Goal: Transaction & Acquisition: Purchase product/service

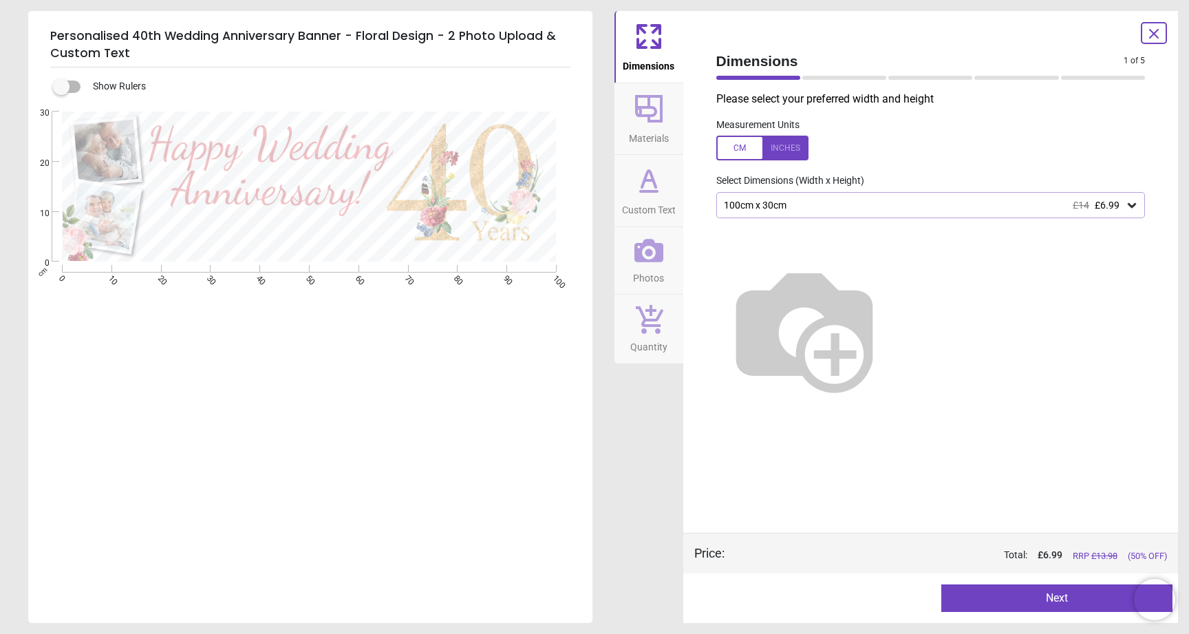
click at [741, 198] on div "100cm x 30cm £14 £6.99" at bounding box center [930, 205] width 429 height 26
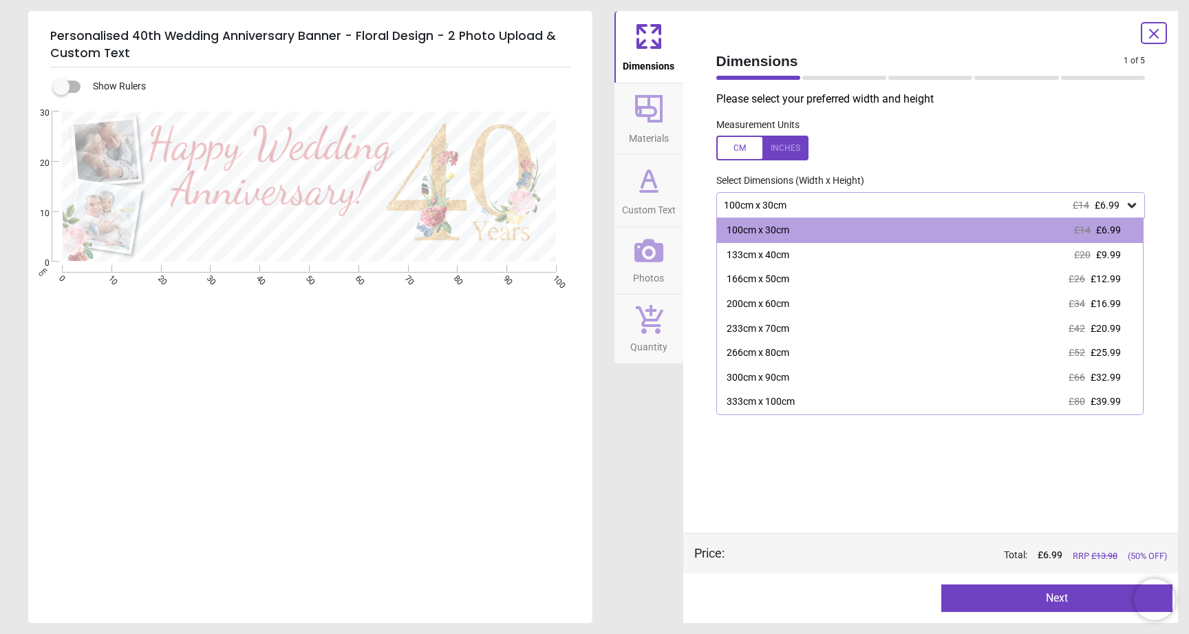
click at [809, 450] on div "Please select your preferred width and height Measurement Units Select Dimensio…" at bounding box center [931, 312] width 452 height 441
click at [807, 468] on div "Please select your preferred width and height Measurement Units Select Dimensio…" at bounding box center [931, 312] width 452 height 441
click at [988, 483] on div "Please select your preferred width and height Measurement Units Select Dimensio…" at bounding box center [931, 312] width 452 height 441
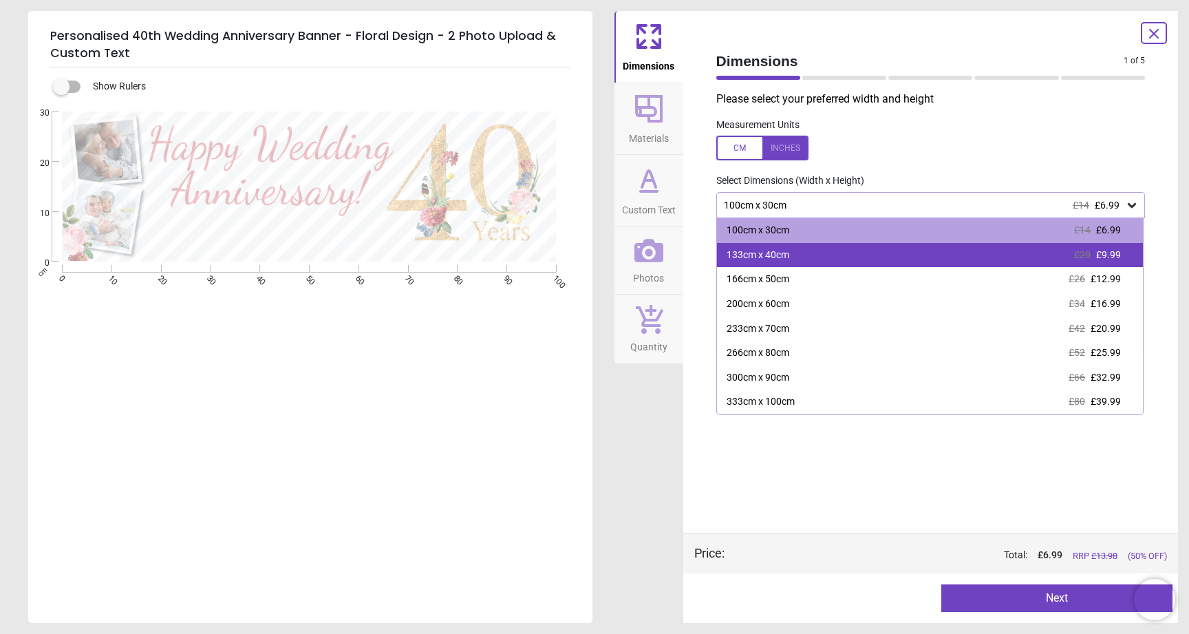
click at [822, 250] on div "133cm x 40cm £20 £9.99" at bounding box center [930, 255] width 427 height 25
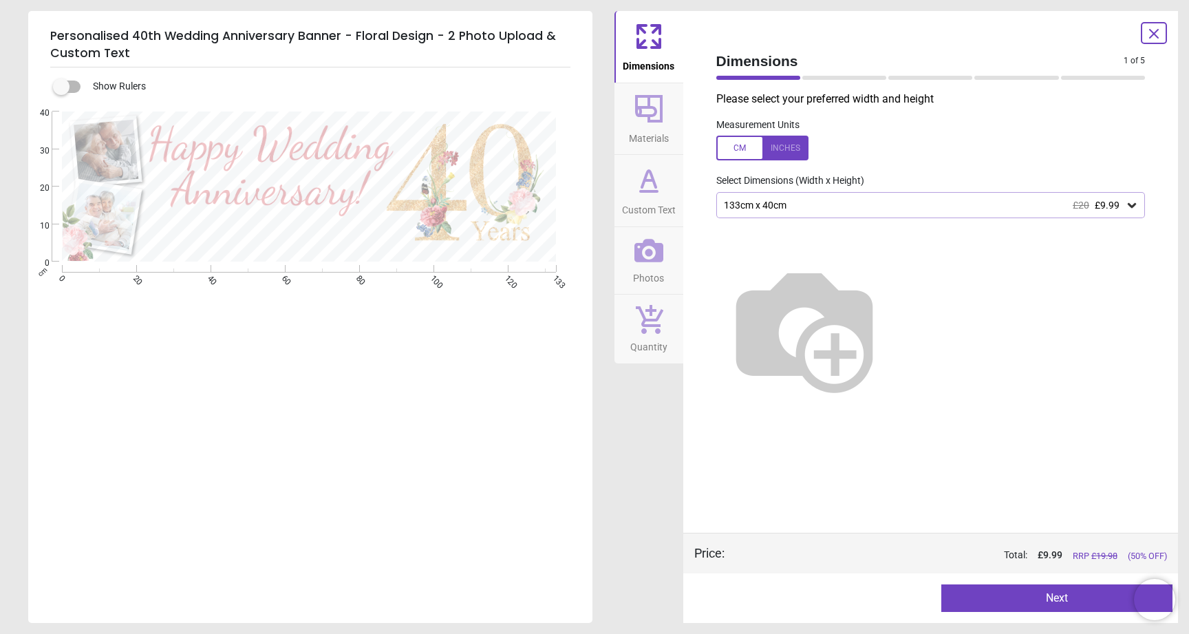
click at [1011, 604] on button "Next" at bounding box center [1057, 598] width 231 height 28
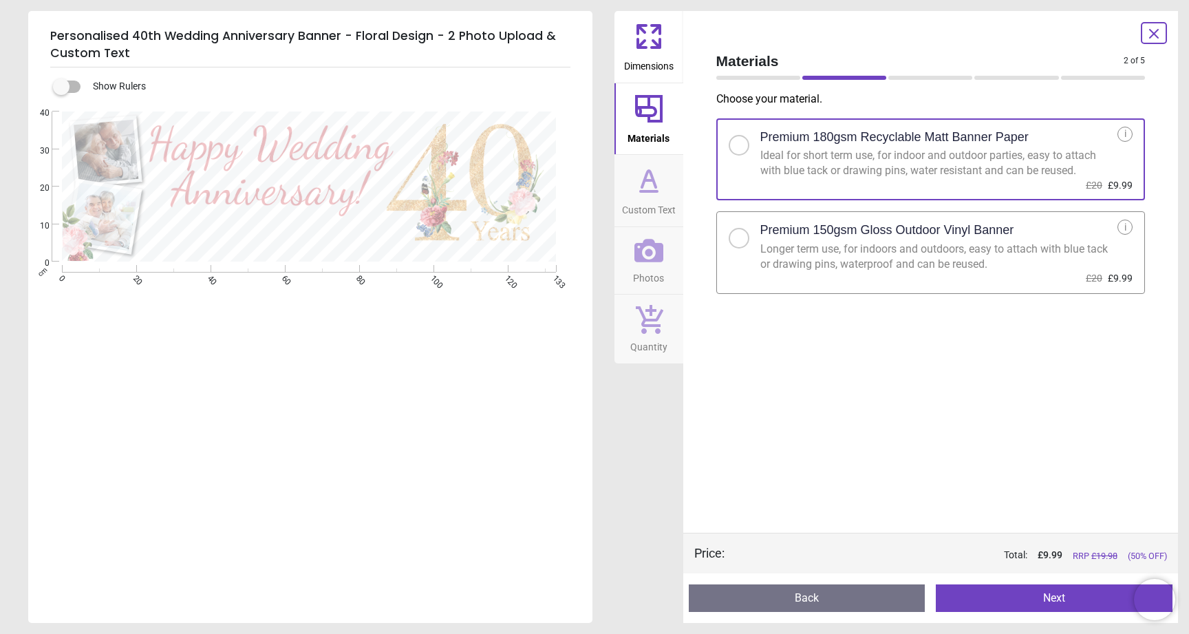
click at [884, 253] on div "Longer term use, for indoors and outdoors, easy to attach with blue tack or dra…" at bounding box center [940, 257] width 358 height 31
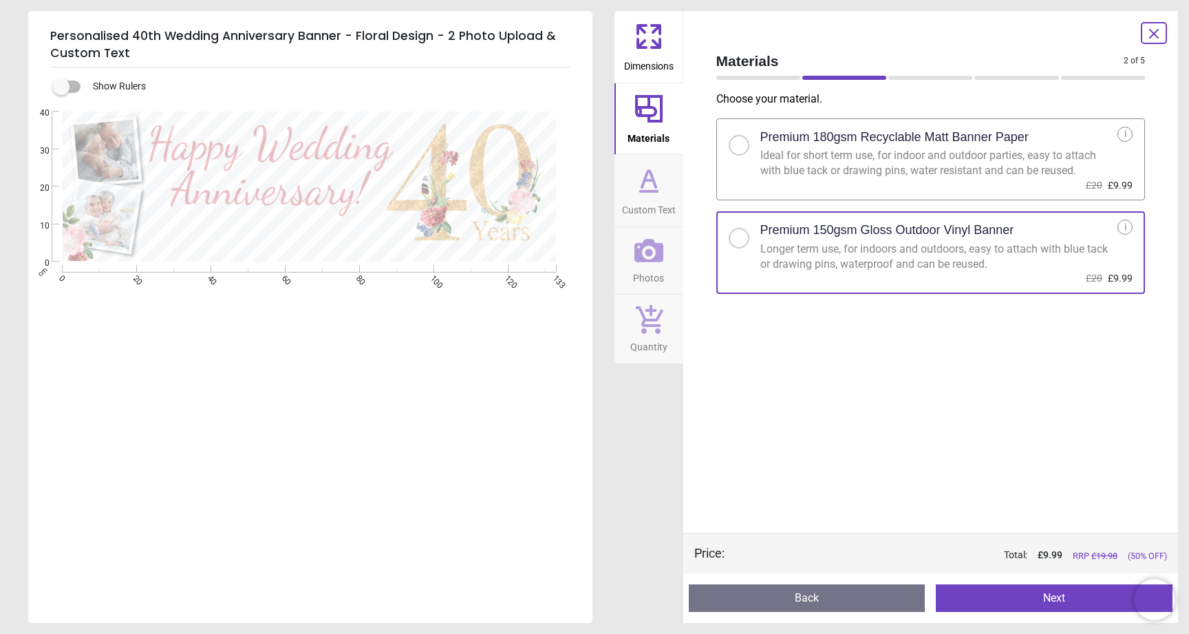
click at [1052, 603] on button "Next" at bounding box center [1054, 598] width 237 height 28
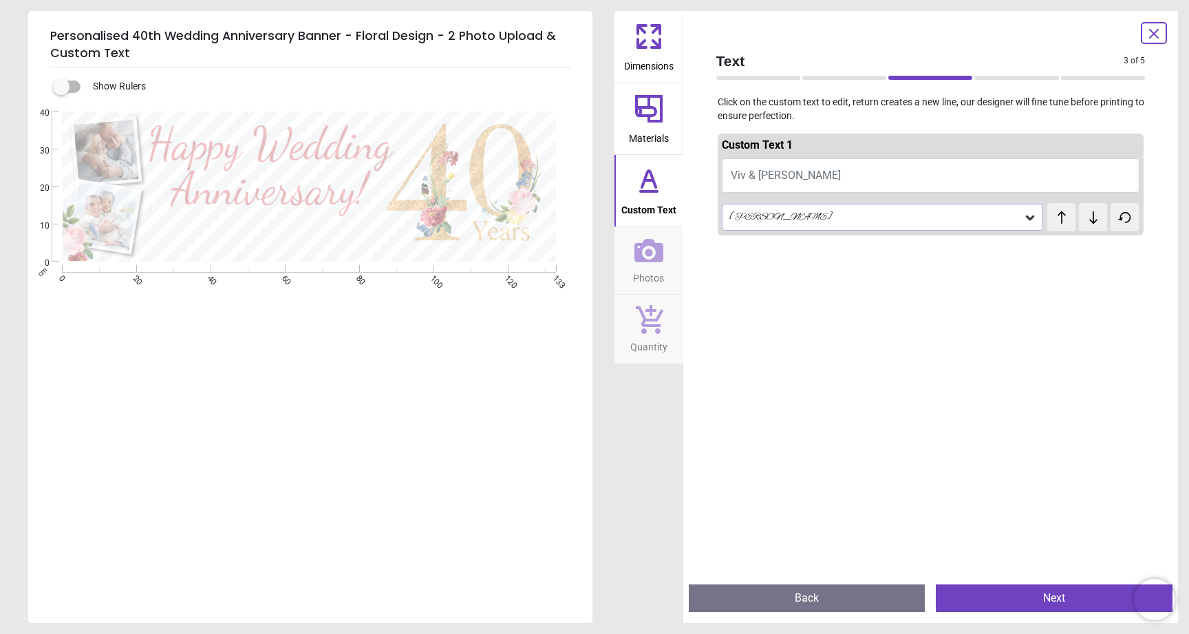
click at [787, 171] on button "Viv & [PERSON_NAME]" at bounding box center [931, 175] width 418 height 34
click at [769, 176] on span "Viv & [PERSON_NAME]" at bounding box center [786, 175] width 110 height 13
type textarea "**********"
click at [660, 259] on icon at bounding box center [649, 250] width 29 height 23
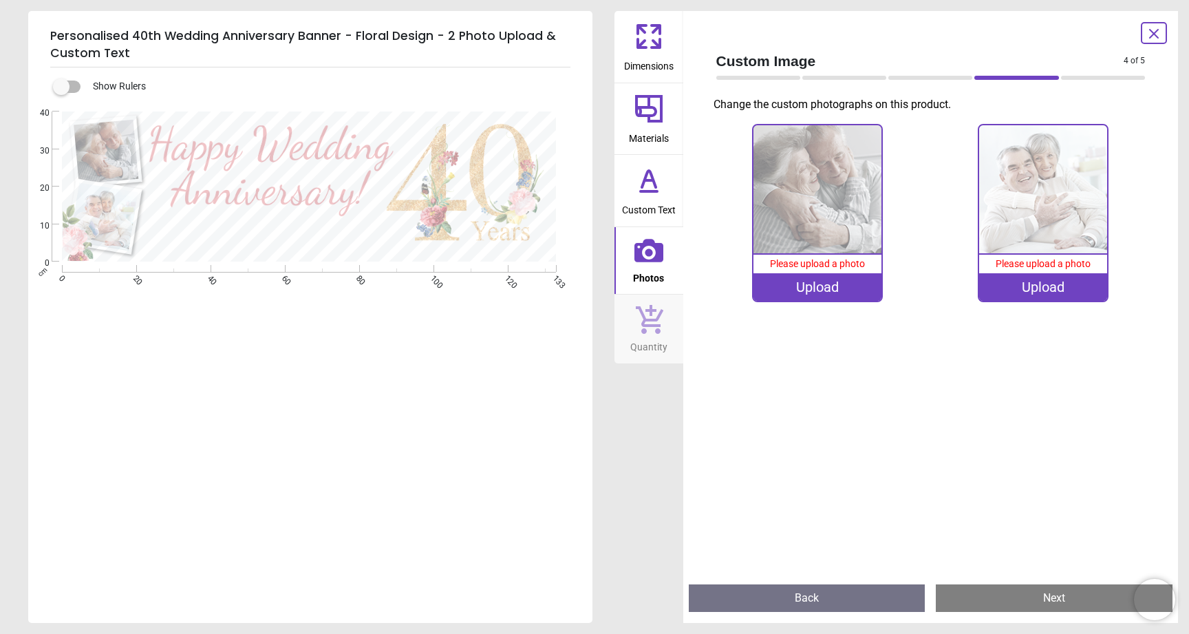
click at [809, 286] on div "Upload" at bounding box center [818, 287] width 128 height 28
click at [814, 293] on div "Upload" at bounding box center [818, 287] width 128 height 28
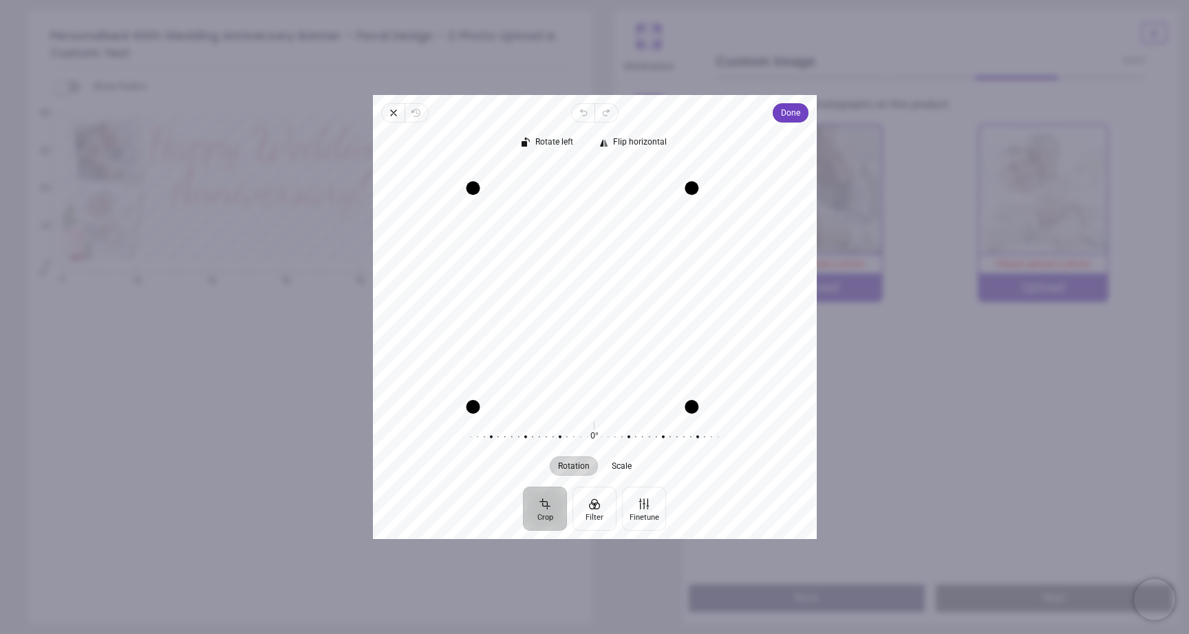
drag, startPoint x: 716, startPoint y: 164, endPoint x: 706, endPoint y: 205, distance: 41.9
click at [706, 205] on div "Recenter" at bounding box center [595, 285] width 422 height 243
drag, startPoint x: 637, startPoint y: 263, endPoint x: 630, endPoint y: 262, distance: 6.9
click at [630, 262] on div "Recenter" at bounding box center [595, 285] width 422 height 243
drag, startPoint x: 664, startPoint y: 252, endPoint x: 673, endPoint y: 250, distance: 9.2
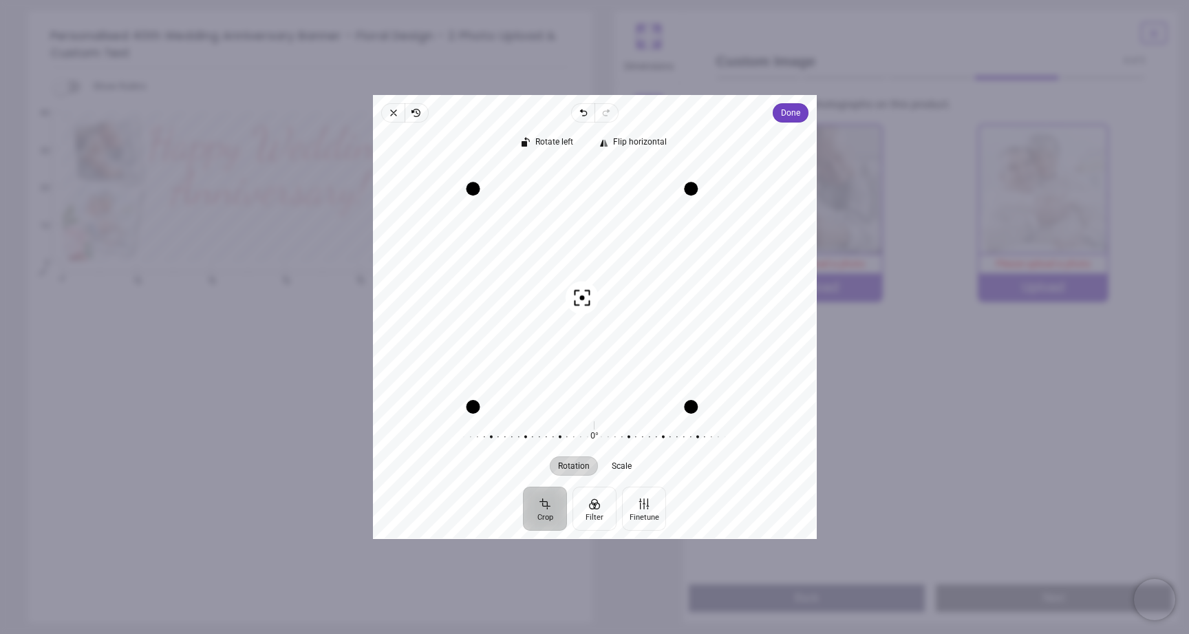
click at [673, 249] on div "Recenter" at bounding box center [595, 285] width 422 height 243
click at [789, 122] on span "Done" at bounding box center [790, 112] width 19 height 19
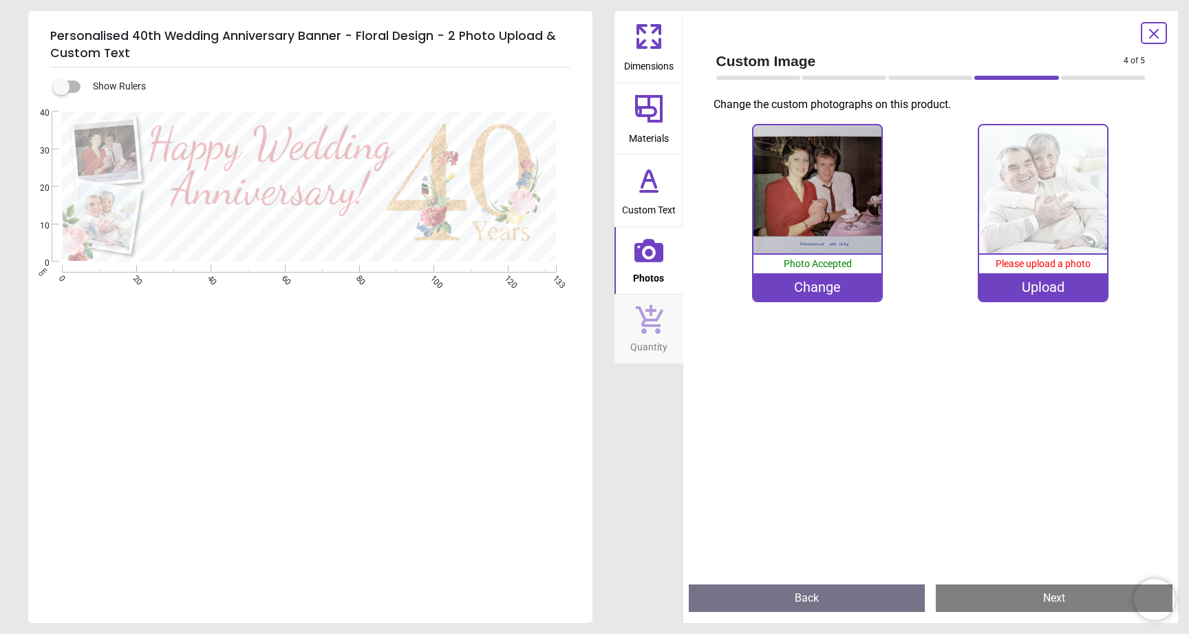
click at [1039, 290] on div "Upload" at bounding box center [1043, 287] width 128 height 28
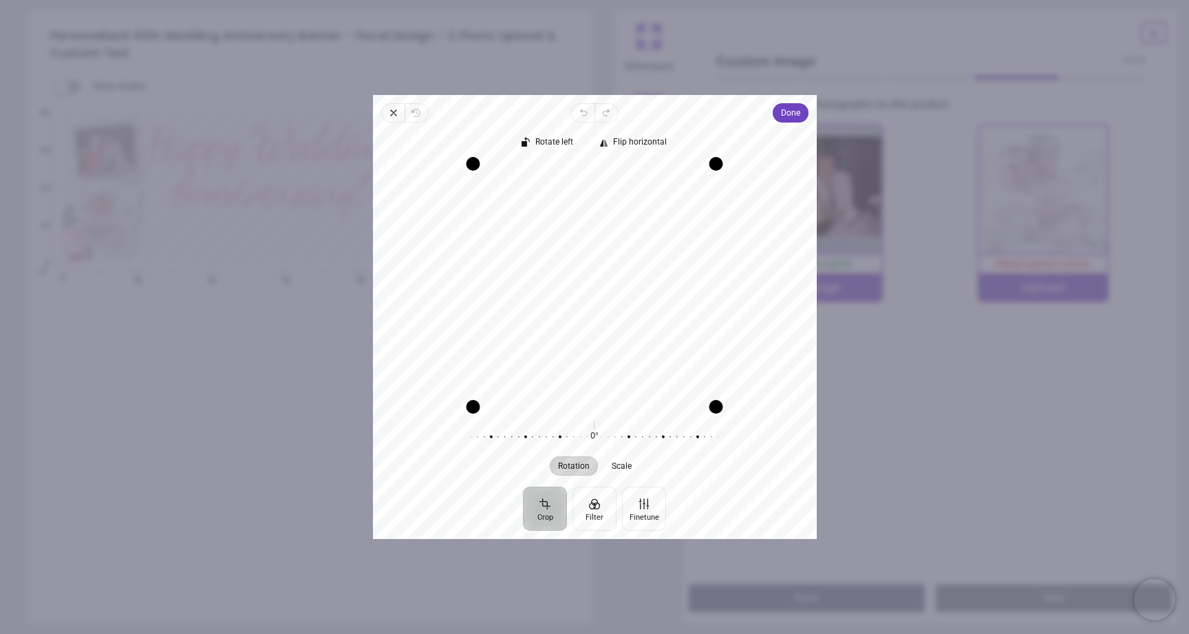
drag, startPoint x: 677, startPoint y: 316, endPoint x: 681, endPoint y: 290, distance: 25.7
click at [681, 290] on div "Recenter" at bounding box center [595, 285] width 422 height 243
click at [658, 285] on div "Recenter" at bounding box center [595, 285] width 422 height 243
click at [785, 115] on span "Done" at bounding box center [790, 113] width 19 height 17
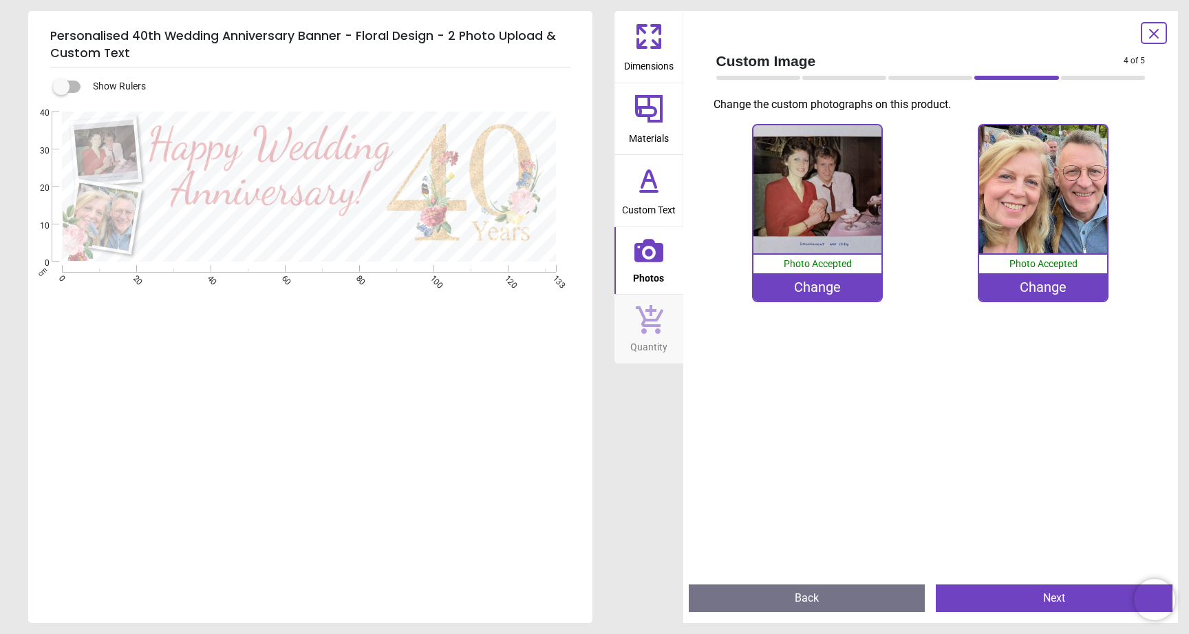
click at [1032, 286] on div "Change" at bounding box center [1043, 287] width 128 height 28
click at [1058, 194] on img at bounding box center [1043, 189] width 128 height 128
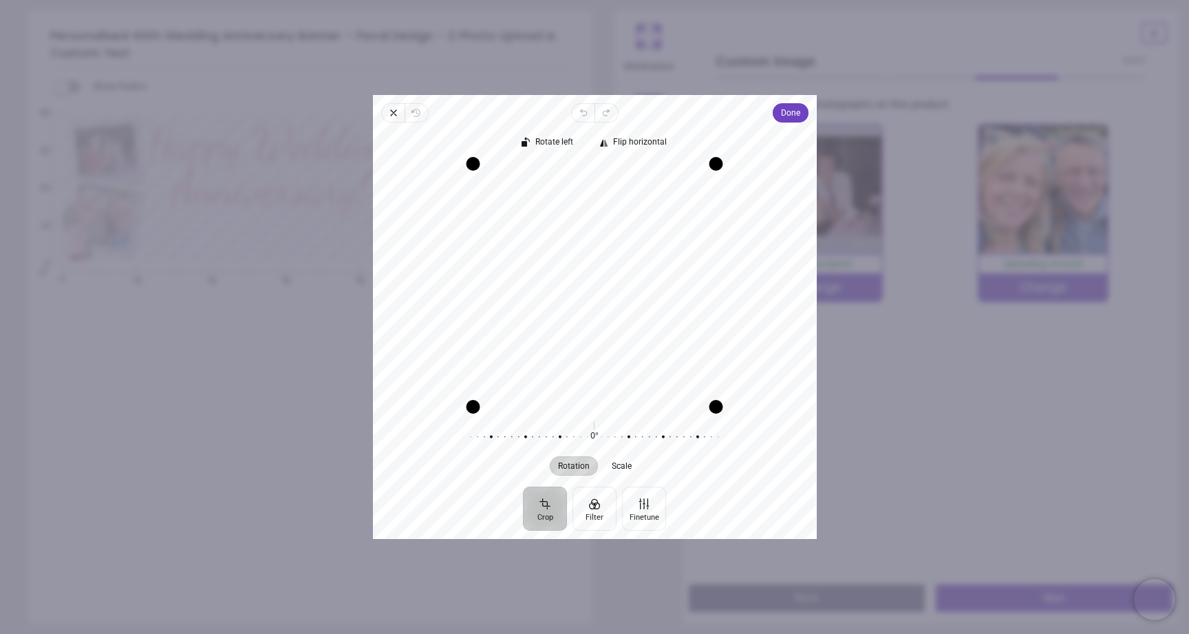
drag, startPoint x: 612, startPoint y: 288, endPoint x: 654, endPoint y: 297, distance: 42.8
click at [654, 297] on div "Recenter" at bounding box center [595, 285] width 422 height 243
drag, startPoint x: 654, startPoint y: 297, endPoint x: 655, endPoint y: 257, distance: 39.9
click at [655, 257] on div "Recenter" at bounding box center [595, 285] width 422 height 243
click at [798, 113] on span "Done" at bounding box center [790, 113] width 19 height 17
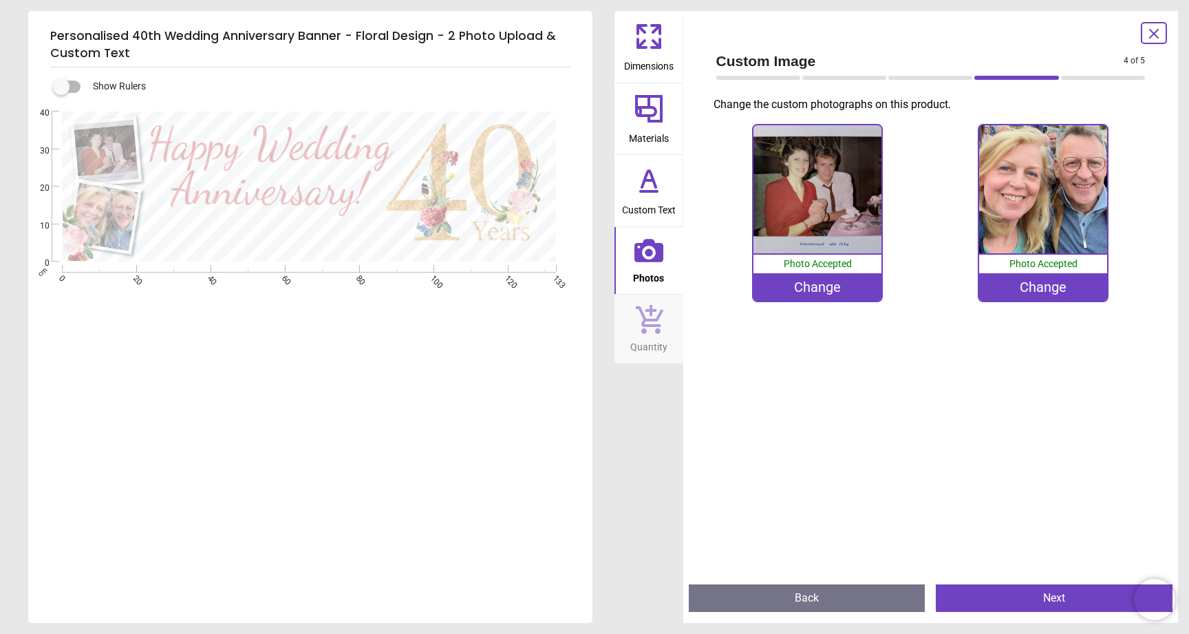
click at [836, 239] on img at bounding box center [818, 189] width 128 height 128
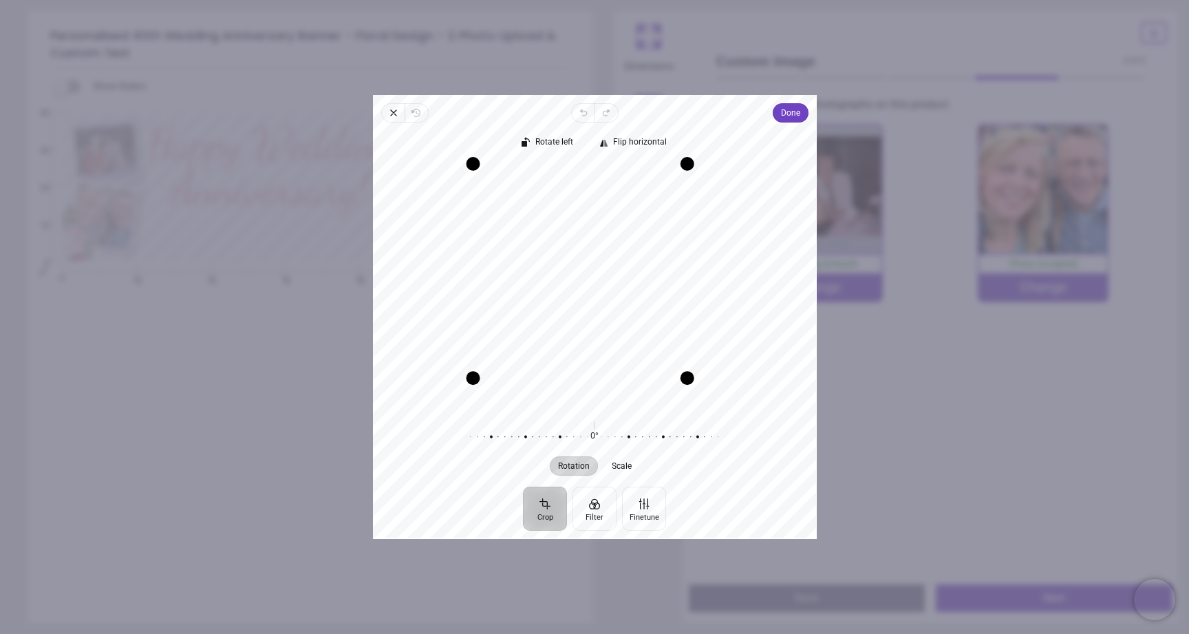
drag, startPoint x: 714, startPoint y: 405, endPoint x: 687, endPoint y: 373, distance: 41.5
click at [687, 373] on div "Drag corner br" at bounding box center [687, 378] width 14 height 14
drag, startPoint x: 647, startPoint y: 309, endPoint x: 648, endPoint y: 284, distance: 25.5
click at [648, 284] on div "Recenter" at bounding box center [595, 285] width 422 height 243
drag, startPoint x: 476, startPoint y: 166, endPoint x: 521, endPoint y: 203, distance: 58.2
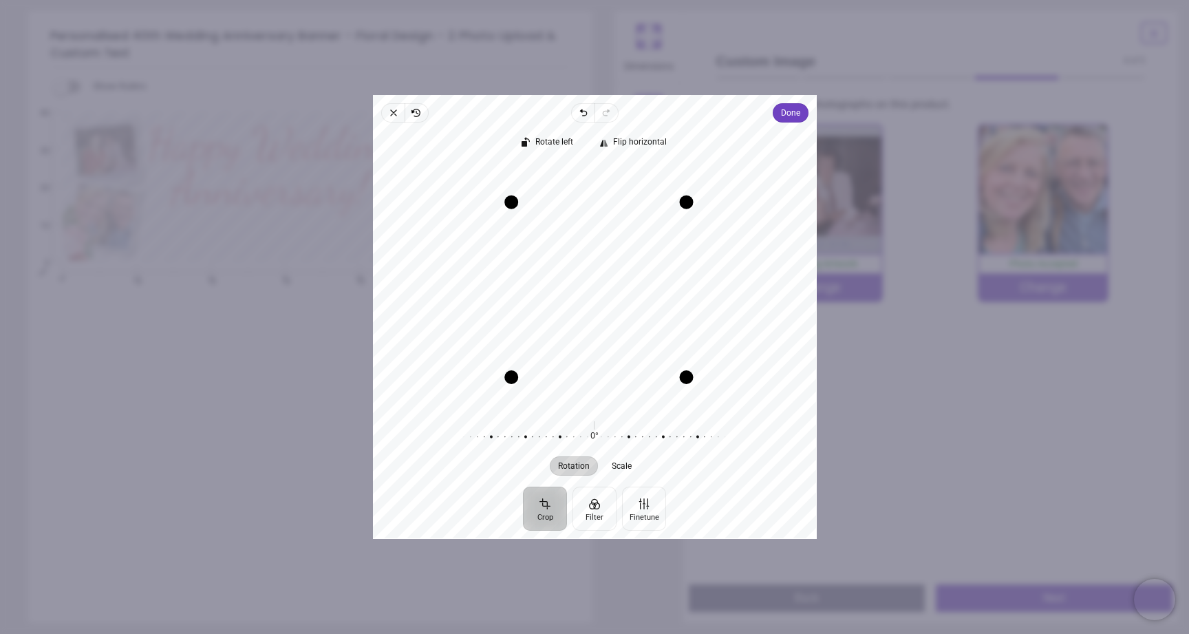
click at [518, 203] on div "Drag corner tl" at bounding box center [512, 202] width 14 height 14
drag, startPoint x: 599, startPoint y: 264, endPoint x: 636, endPoint y: 288, distance: 43.7
click at [636, 288] on div "Recenter" at bounding box center [595, 285] width 422 height 243
click at [690, 376] on div "Drag corner br" at bounding box center [685, 376] width 14 height 14
click at [636, 323] on div "Recenter" at bounding box center [595, 285] width 422 height 243
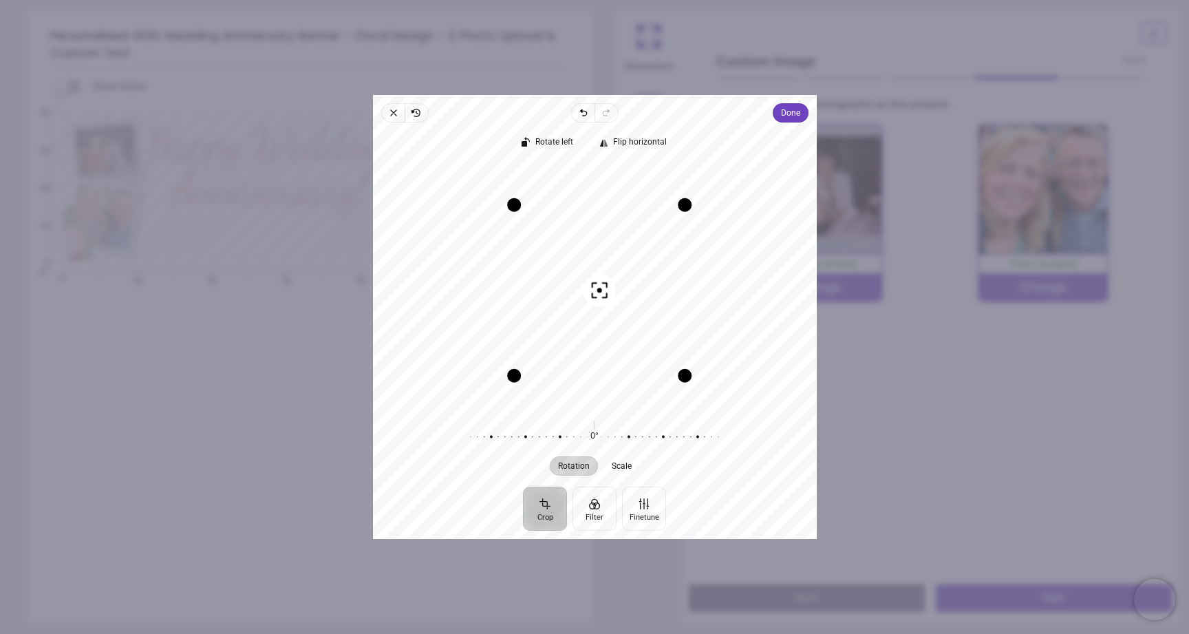
drag, startPoint x: 556, startPoint y: 438, endPoint x: 556, endPoint y: 430, distance: 7.6
click at [556, 430] on div at bounding box center [588, 437] width 264 height 39
click at [591, 436] on div at bounding box center [585, 437] width 264 height 39
click at [795, 117] on span "Done" at bounding box center [790, 113] width 19 height 17
